Goal: Task Accomplishment & Management: Manage account settings

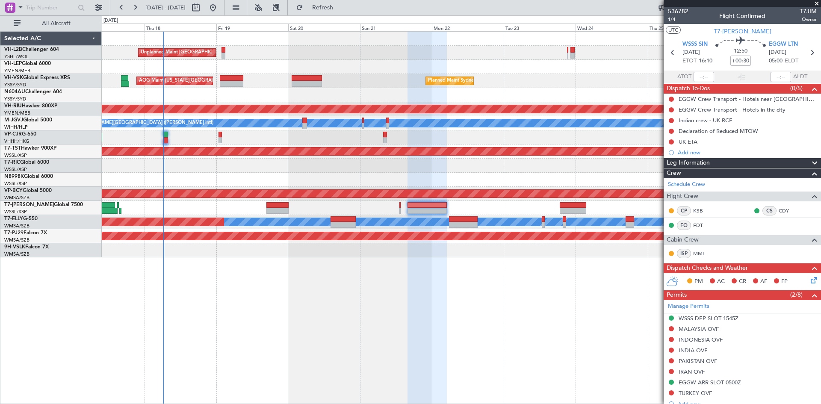
click at [40, 105] on link "VH-RIU Hawker 800XP" at bounding box center [30, 105] width 53 height 5
click at [33, 49] on link "VH-L2B Challenger 604" at bounding box center [31, 49] width 55 height 5
click at [30, 104] on link "VH-RIU Hawker 800XP" at bounding box center [30, 105] width 53 height 5
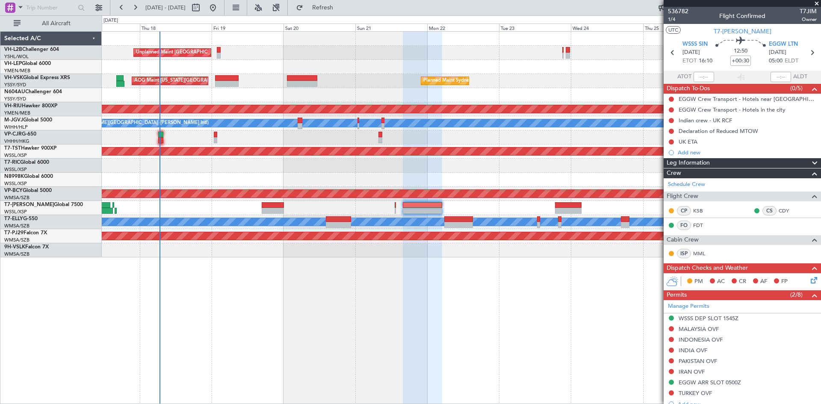
click at [299, 300] on div "Unplanned Maint [GEOGRAPHIC_DATA] ([GEOGRAPHIC_DATA]) AOG Maint [US_STATE][GEOG…" at bounding box center [461, 217] width 719 height 373
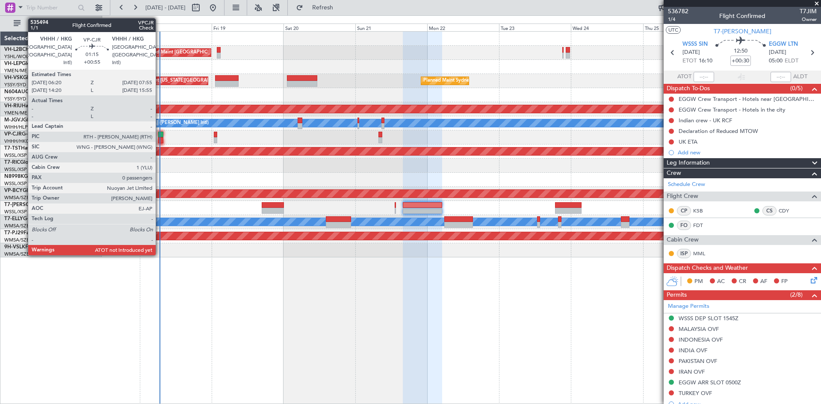
click at [160, 138] on div at bounding box center [160, 140] width 5 height 6
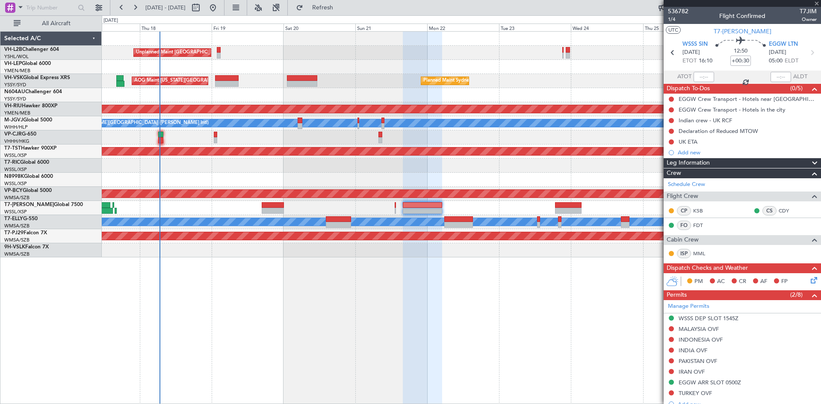
type input "+00:55"
type input "0"
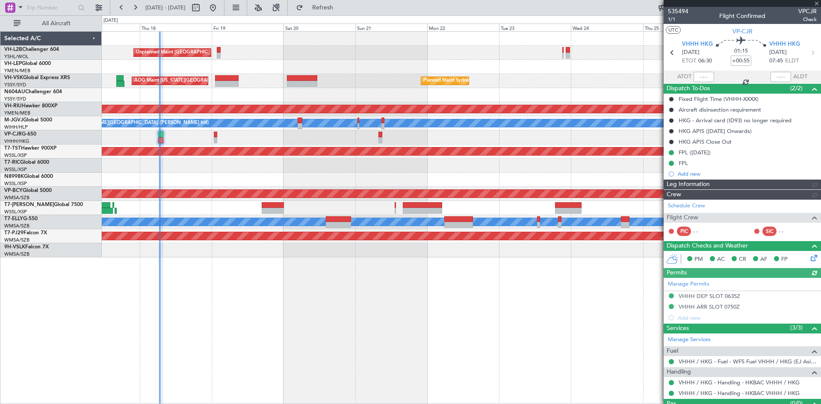
type input "[PERSON_NAME] (KYA)"
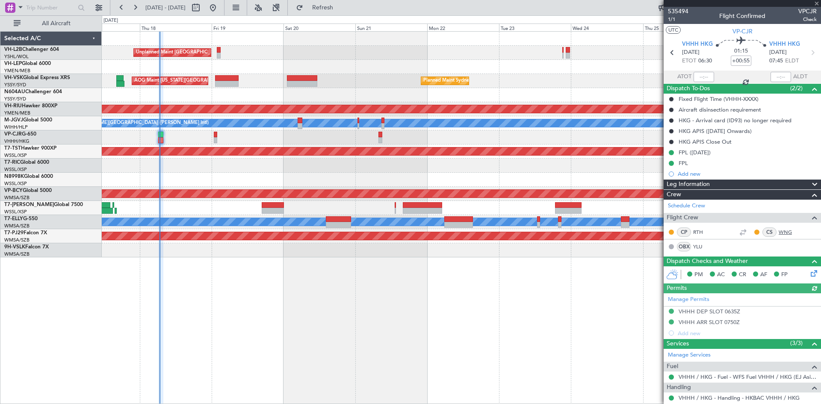
click at [779, 233] on link "WNG" at bounding box center [788, 232] width 19 height 8
type input "[PERSON_NAME] (KYA)"
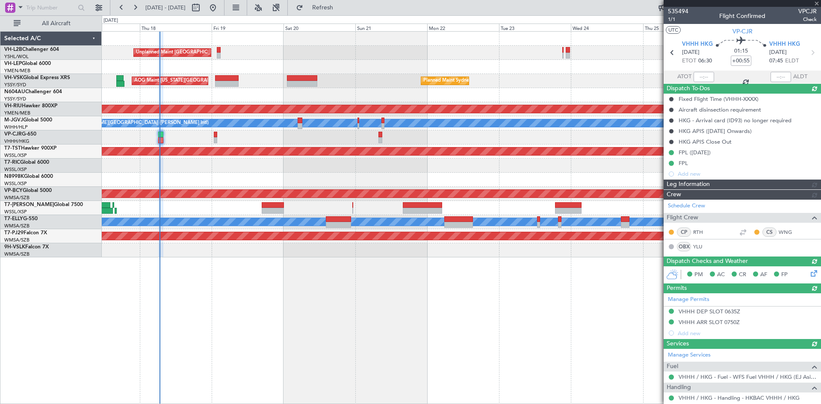
type input "06:40"
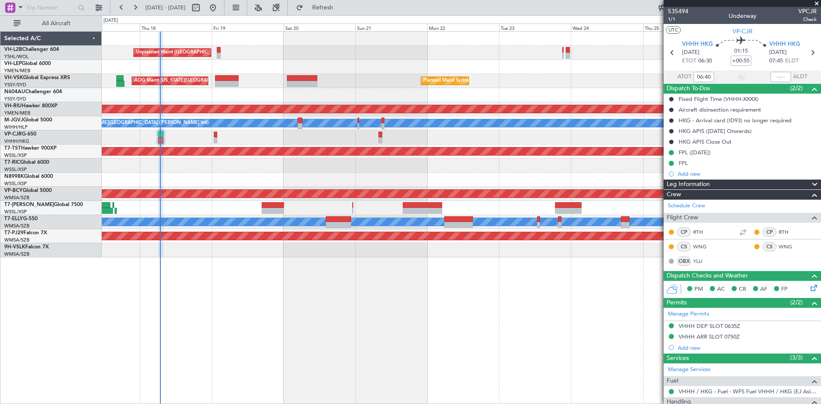
type input "[PERSON_NAME] (KYA)"
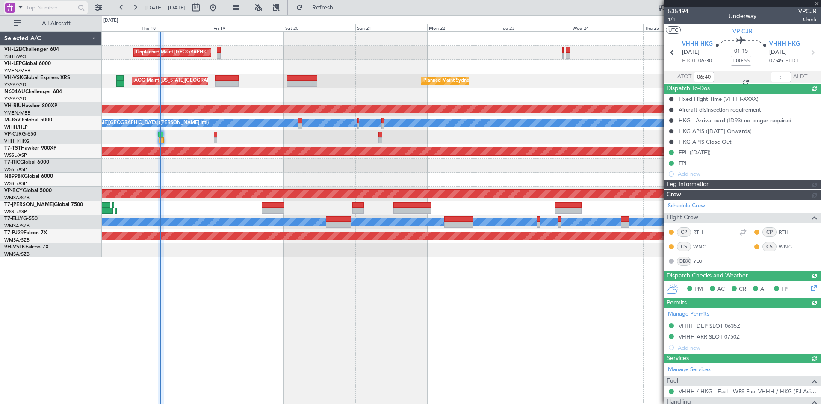
type input "[PERSON_NAME] (KYA)"
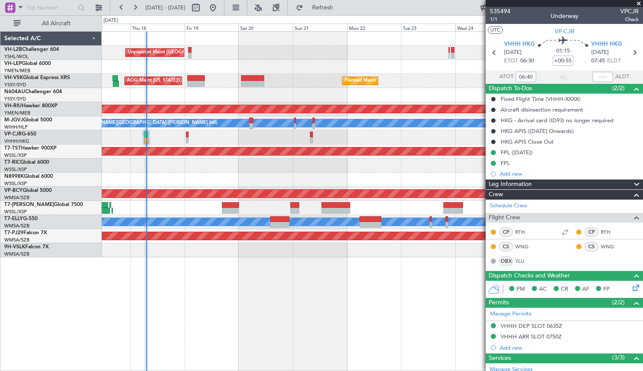
click at [440, 297] on div "Unplanned Maint [GEOGRAPHIC_DATA] ([GEOGRAPHIC_DATA]) AOG Maint [US_STATE][GEOG…" at bounding box center [373, 201] width 542 height 340
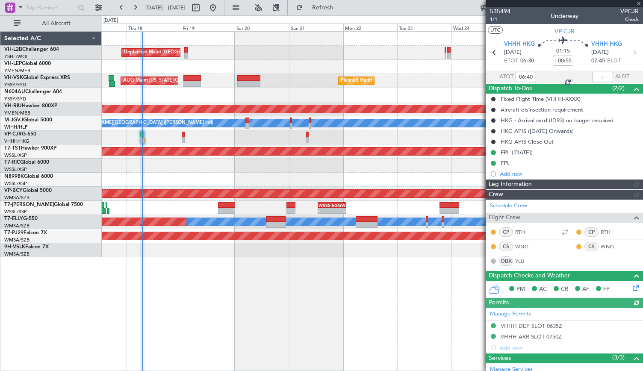
type input "[PERSON_NAME] (KYA)"
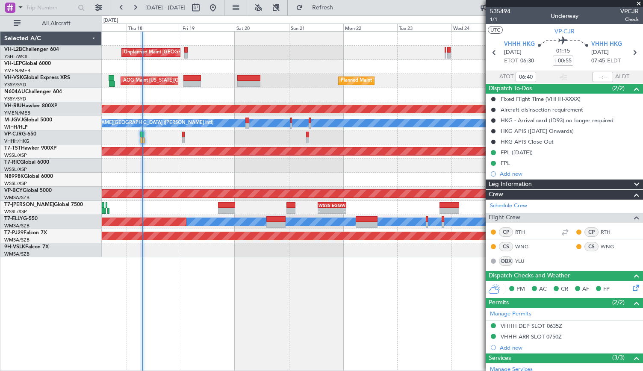
scroll to position [80, 0]
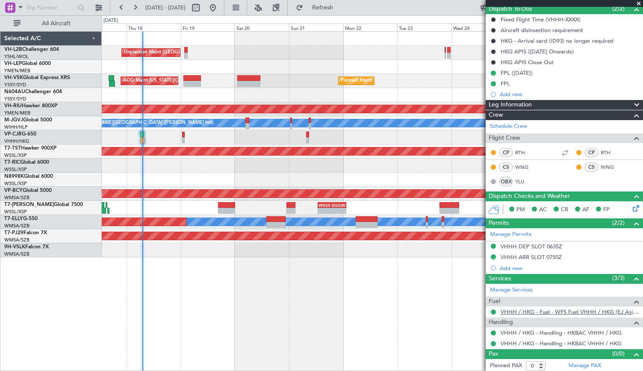
click at [530, 310] on link "VHHH / HKG - Fuel - WFS Fuel VHHH / HKG (EJ Asia Only)" at bounding box center [570, 311] width 138 height 7
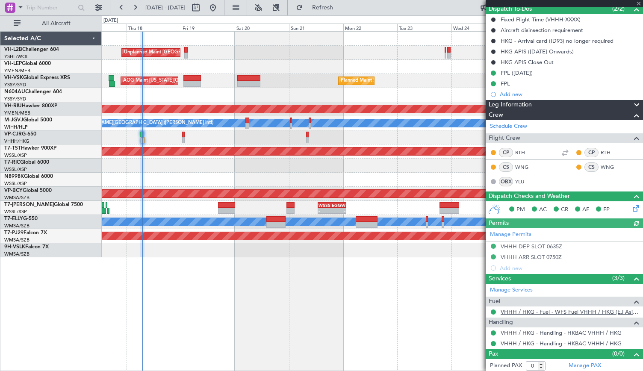
type input "[PERSON_NAME] (KYA)"
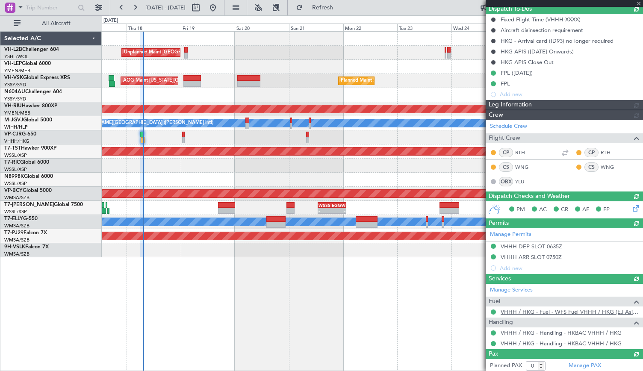
type input "[PERSON_NAME] (KYA)"
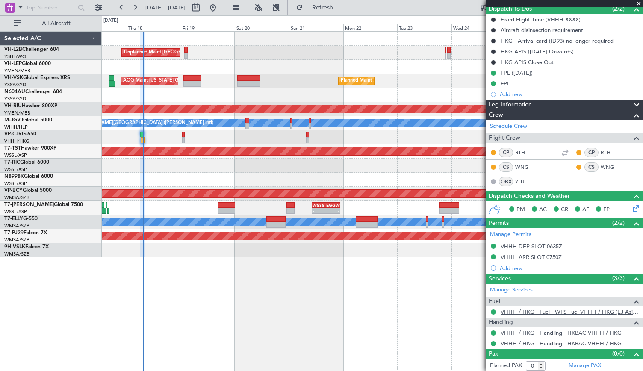
type input "[PERSON_NAME] (KYA)"
